Goal: Task Accomplishment & Management: Use online tool/utility

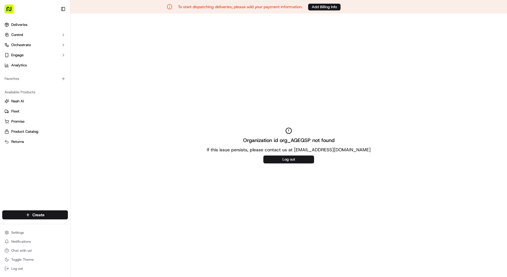
click at [25, 12] on button "button" at bounding box center [30, 9] width 56 height 14
click at [7, 6] on rect "button" at bounding box center [9, 9] width 9 height 9
click at [66, 4] on button "Toggle Sidebar" at bounding box center [63, 9] width 10 height 10
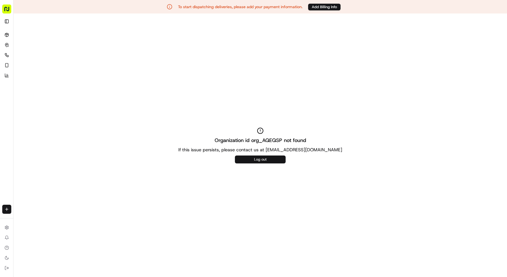
click at [271, 162] on button "Log out" at bounding box center [260, 160] width 51 height 8
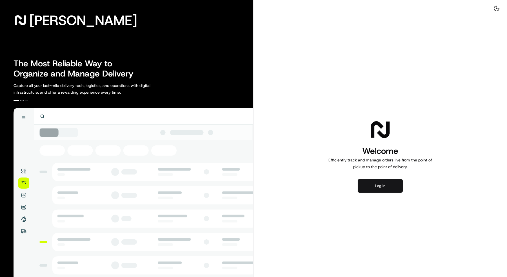
click at [364, 186] on button "Log in" at bounding box center [379, 186] width 45 height 14
click at [377, 193] on div "Welcome Efficiently track and manage orders live from the point of pickup to th…" at bounding box center [379, 155] width 253 height 311
click at [377, 185] on button "Log in" at bounding box center [379, 186] width 45 height 14
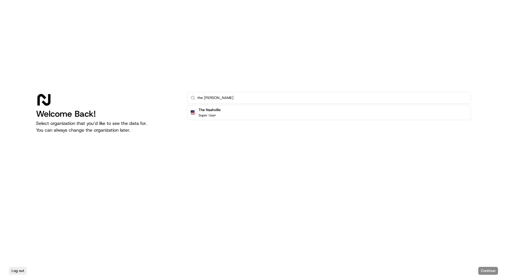
type input "the [PERSON_NAME]"
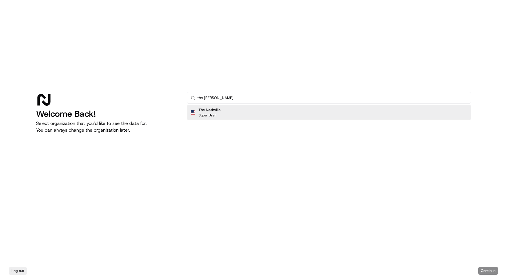
click at [259, 109] on div "The Nashville Super User" at bounding box center [329, 112] width 284 height 15
click at [483, 270] on button "Continue" at bounding box center [488, 271] width 20 height 8
